Goal: Information Seeking & Learning: Learn about a topic

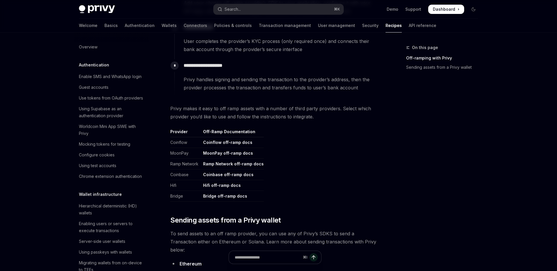
click at [107, 8] on img at bounding box center [97, 9] width 36 height 8
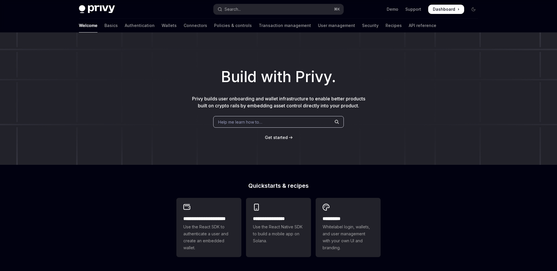
click at [107, 8] on img at bounding box center [97, 9] width 36 height 8
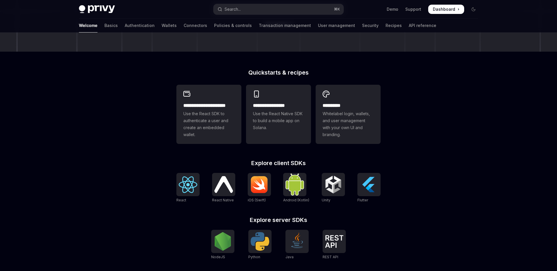
scroll to position [114, 0]
type textarea "*"
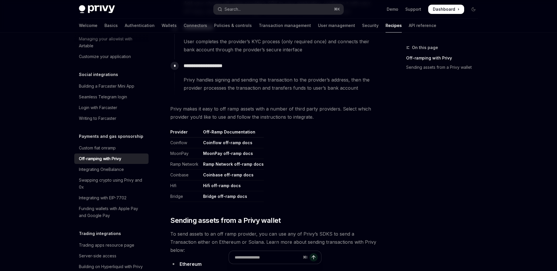
scroll to position [210, 0]
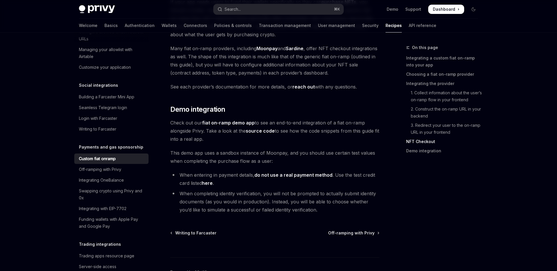
scroll to position [2107, 0]
click at [102, 166] on div "Off-ramping with Privy" at bounding box center [100, 169] width 42 height 7
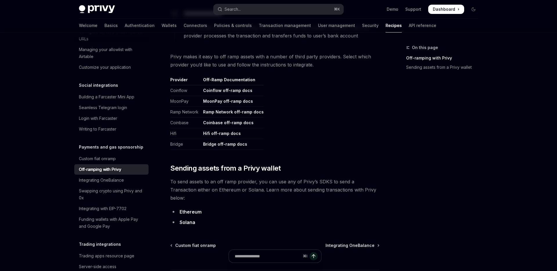
scroll to position [243, 0]
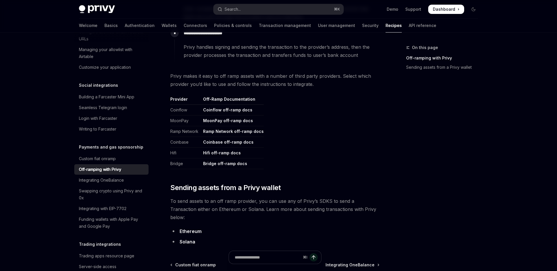
click at [221, 130] on link "Ramp Network off-ramp docs" at bounding box center [233, 131] width 61 height 5
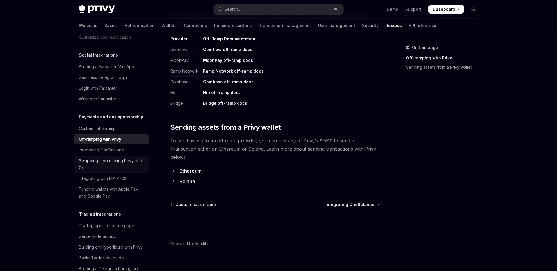
scroll to position [449, 0]
click at [112, 157] on div "Swapping crypto using Privy and 0x" at bounding box center [112, 164] width 66 height 14
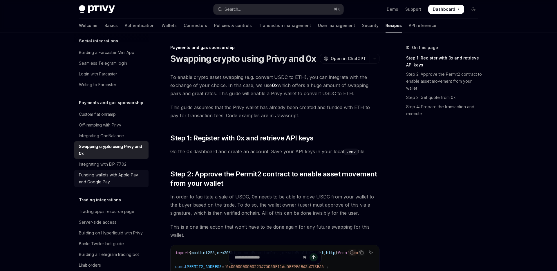
scroll to position [464, 0]
click at [105, 174] on div "Funding wallets with Apple Pay and Google Pay" at bounding box center [112, 177] width 66 height 14
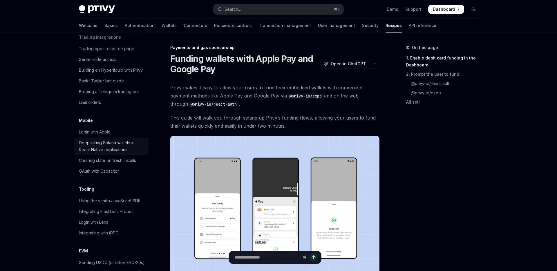
scroll to position [627, 0]
click at [109, 87] on div "Building a Telegram trading bot" at bounding box center [109, 90] width 60 height 7
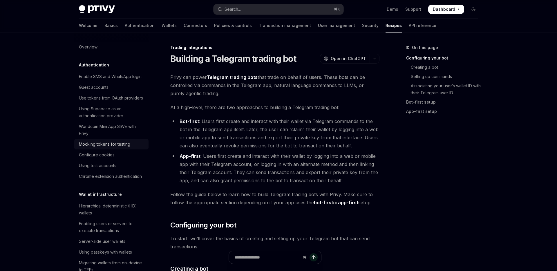
click at [109, 143] on div "Mocking tokens for testing" at bounding box center [104, 144] width 51 height 7
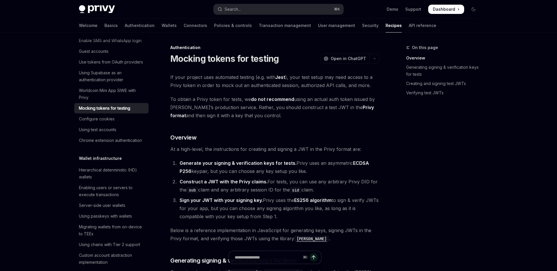
scroll to position [38, 0]
click at [103, 68] on div "Using Supabase as an authentication provider" at bounding box center [112, 75] width 66 height 14
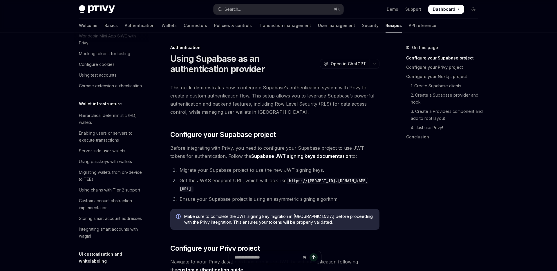
scroll to position [93, 0]
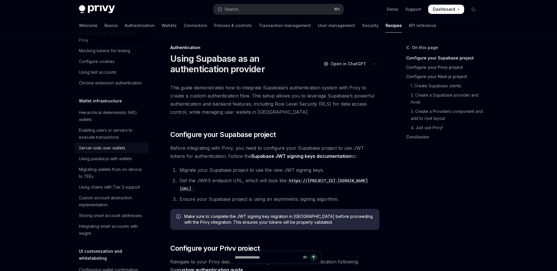
click at [121, 152] on link "Server-side user wallets" at bounding box center [111, 148] width 74 height 10
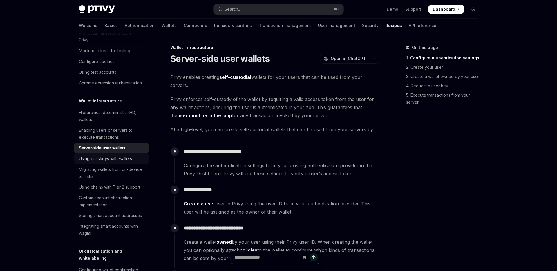
scroll to position [105, 0]
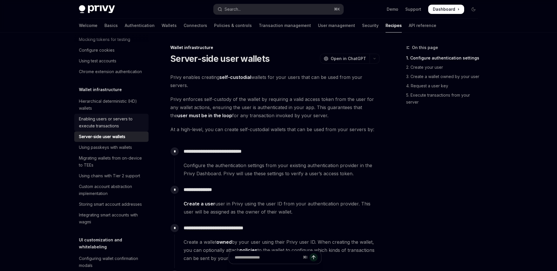
click at [112, 120] on div "Enabling users or servers to execute transactions" at bounding box center [112, 123] width 66 height 14
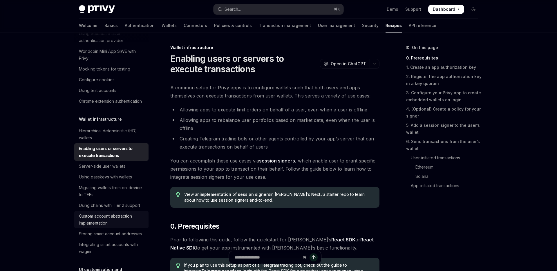
scroll to position [77, 0]
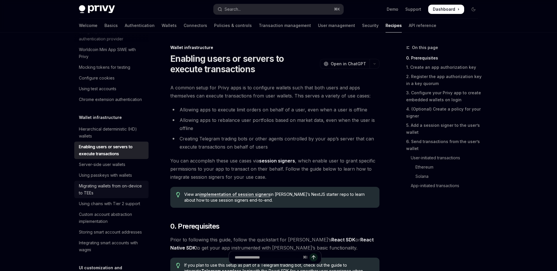
click at [125, 194] on div "Migrating wallets from on-device to TEEs" at bounding box center [112, 190] width 66 height 14
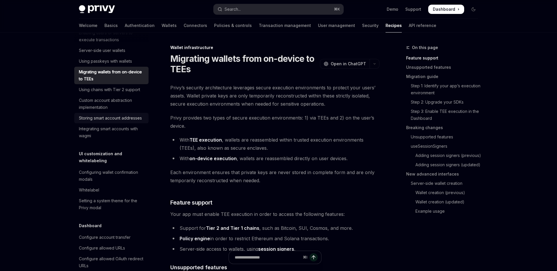
scroll to position [192, 0]
click at [111, 175] on div "Configuring wallet confirmation modals" at bounding box center [112, 175] width 66 height 14
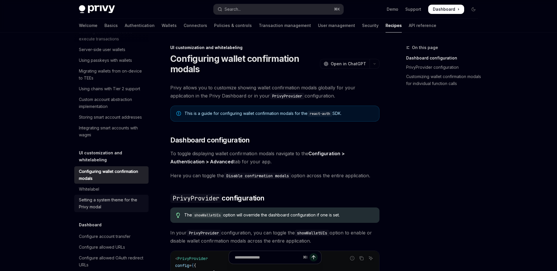
click at [112, 197] on div "Setting a system theme for the Privy modal" at bounding box center [112, 204] width 66 height 14
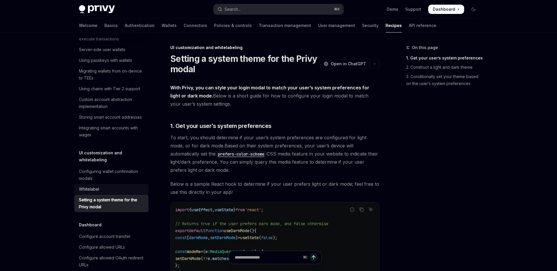
click at [111, 186] on div "Whitelabel" at bounding box center [112, 189] width 66 height 7
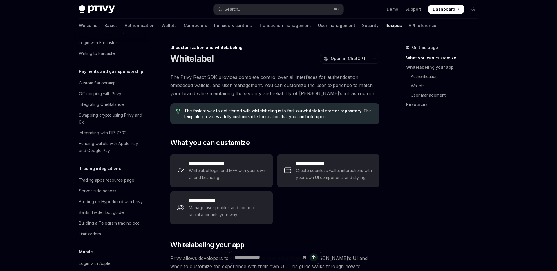
scroll to position [511, 0]
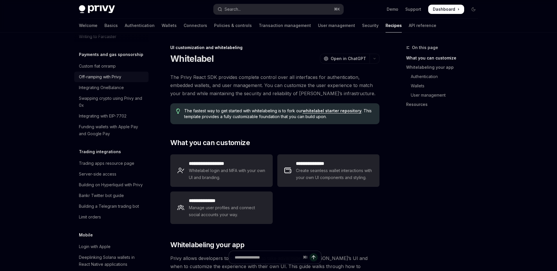
click at [119, 73] on div "Off-ramping with Privy" at bounding box center [100, 76] width 42 height 7
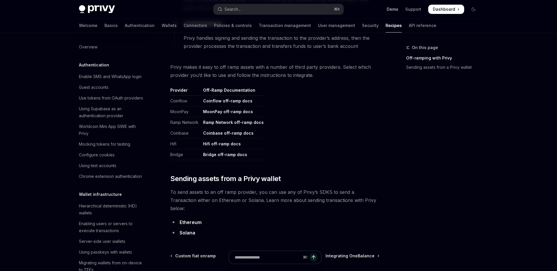
click at [395, 9] on link "Demo" at bounding box center [393, 9] width 12 height 6
click at [426, 63] on link "Sending assets from a Privy wallet" at bounding box center [444, 67] width 77 height 9
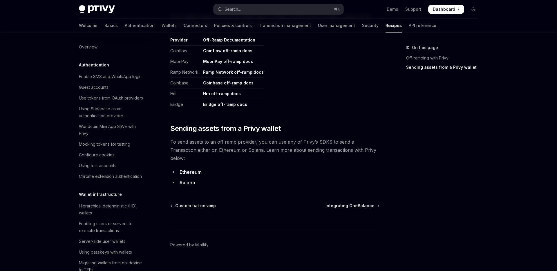
scroll to position [303, 0]
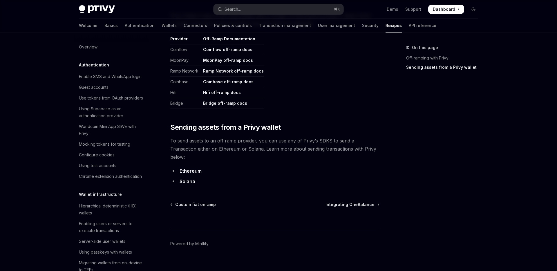
click at [189, 168] on link "Ethereum" at bounding box center [191, 171] width 22 height 6
type textarea "*"
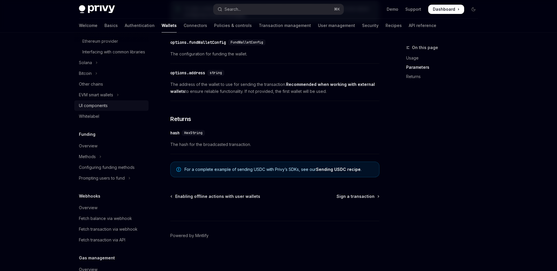
scroll to position [244, 0]
click at [97, 109] on div "UI components" at bounding box center [93, 105] width 29 height 7
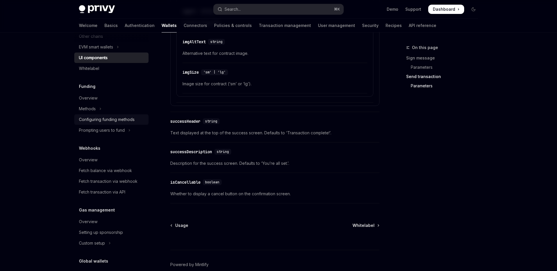
scroll to position [338, 0]
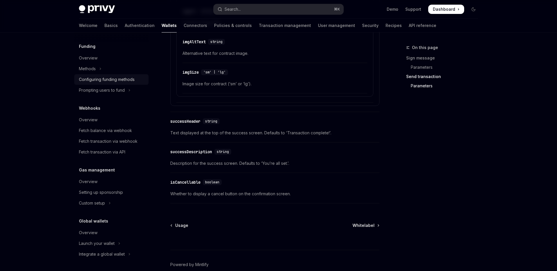
click at [125, 177] on link "Overview" at bounding box center [111, 181] width 74 height 10
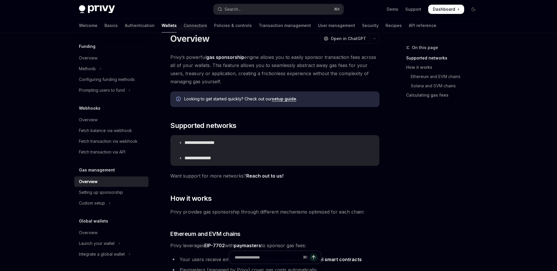
scroll to position [20, 0]
click at [124, 192] on div "Setting up sponsorship" at bounding box center [112, 192] width 66 height 7
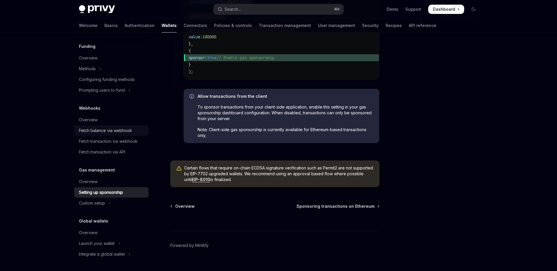
scroll to position [445, 0]
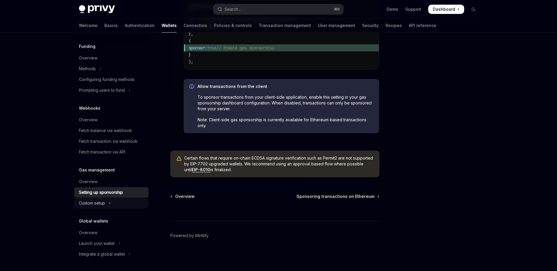
click at [108, 206] on button "Custom setup" at bounding box center [111, 203] width 74 height 10
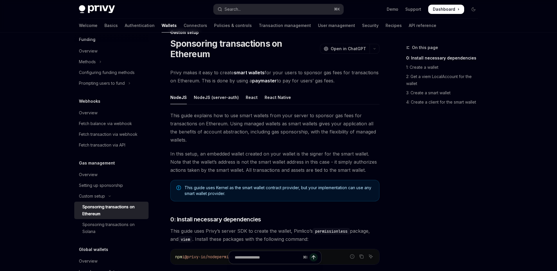
scroll to position [17, 0]
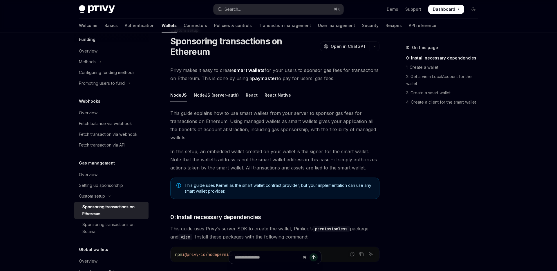
type textarea "*"
